Goal: Check status: Check status

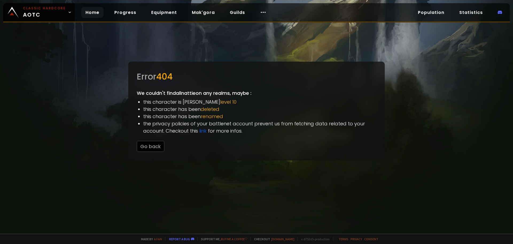
click at [86, 11] on link "Home" at bounding box center [92, 12] width 22 height 11
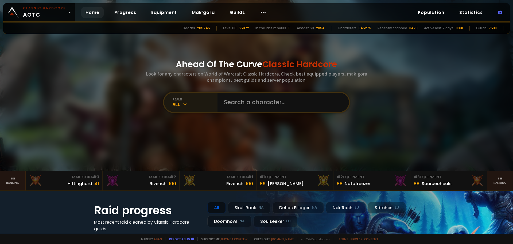
click at [183, 104] on icon at bounding box center [184, 103] width 5 height 5
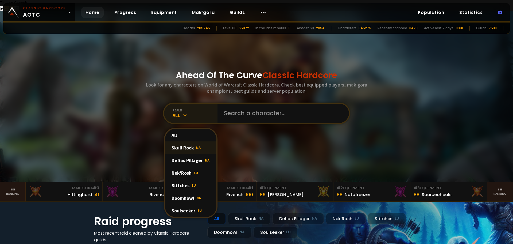
click at [187, 141] on div "Skull Rock NA" at bounding box center [190, 147] width 51 height 13
click at [245, 103] on input "text" at bounding box center [282, 112] width 122 height 19
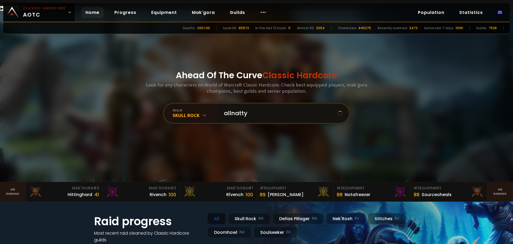
type input "allnattys"
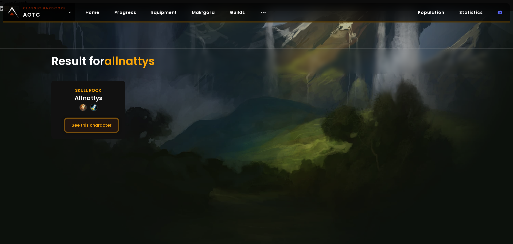
click at [92, 117] on button "See this character" at bounding box center [91, 124] width 55 height 15
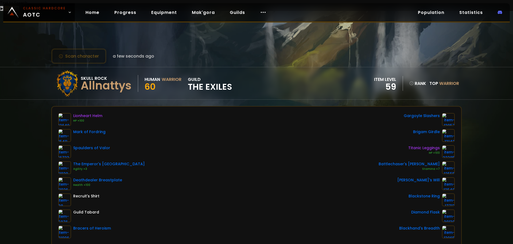
scroll to position [27, 0]
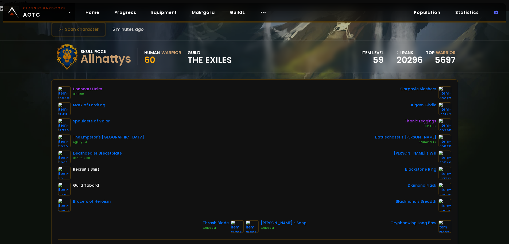
scroll to position [53, 0]
